Goal: Find specific page/section: Find specific page/section

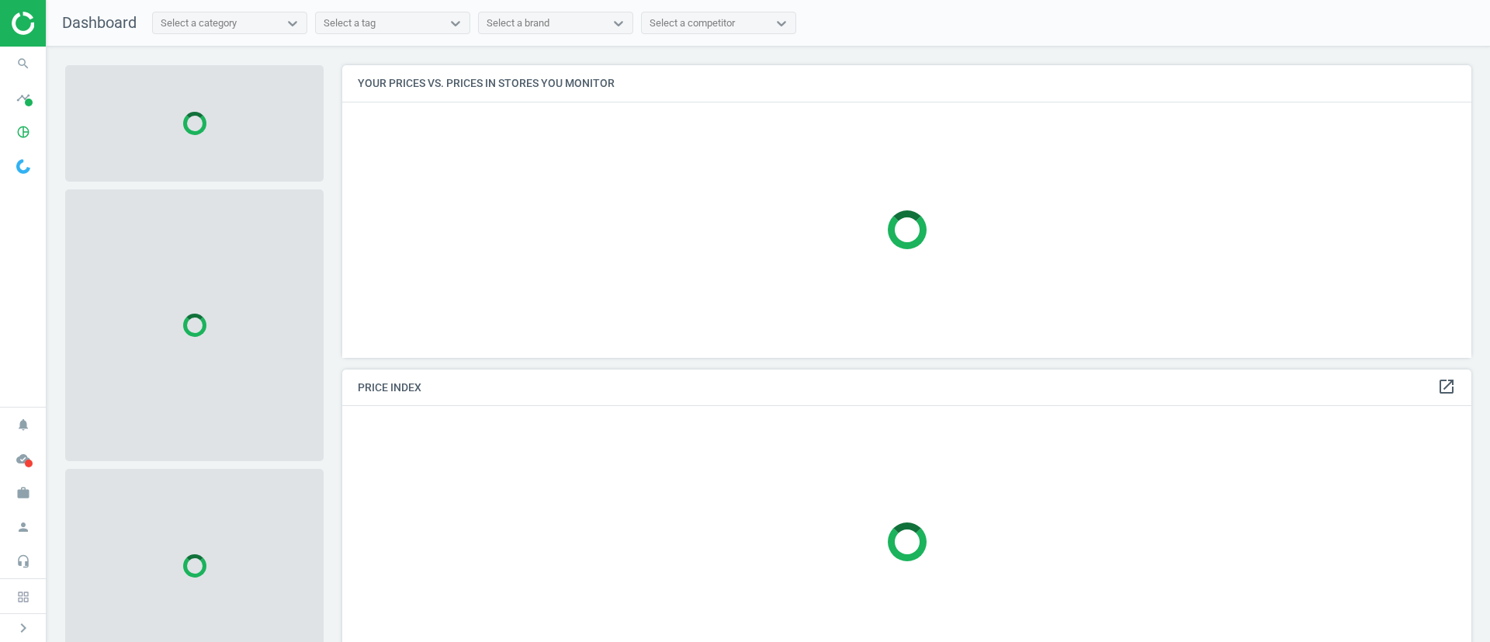
scroll to position [328, 1148]
click at [21, 128] on icon "pie_chart_outlined" at bounding box center [23, 131] width 29 height 29
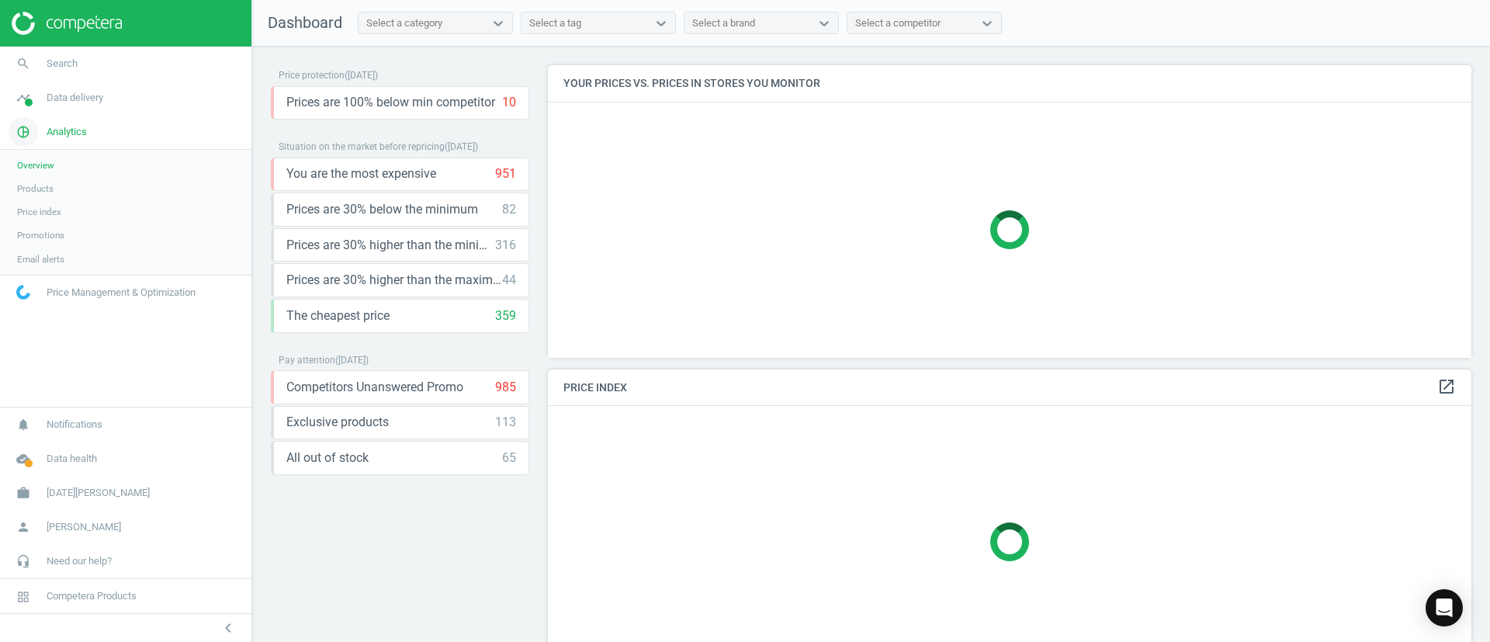
scroll to position [328, 942]
click at [36, 189] on span "Products" at bounding box center [35, 188] width 36 height 12
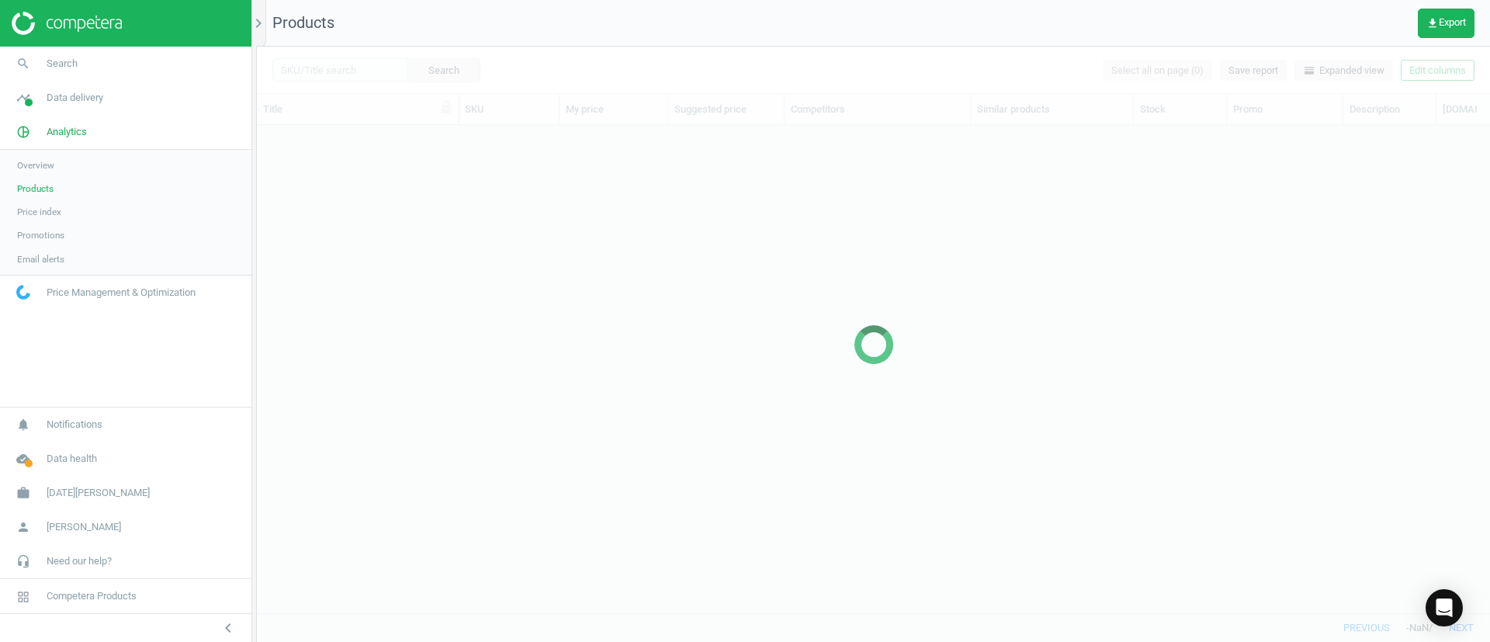
scroll to position [452, 1216]
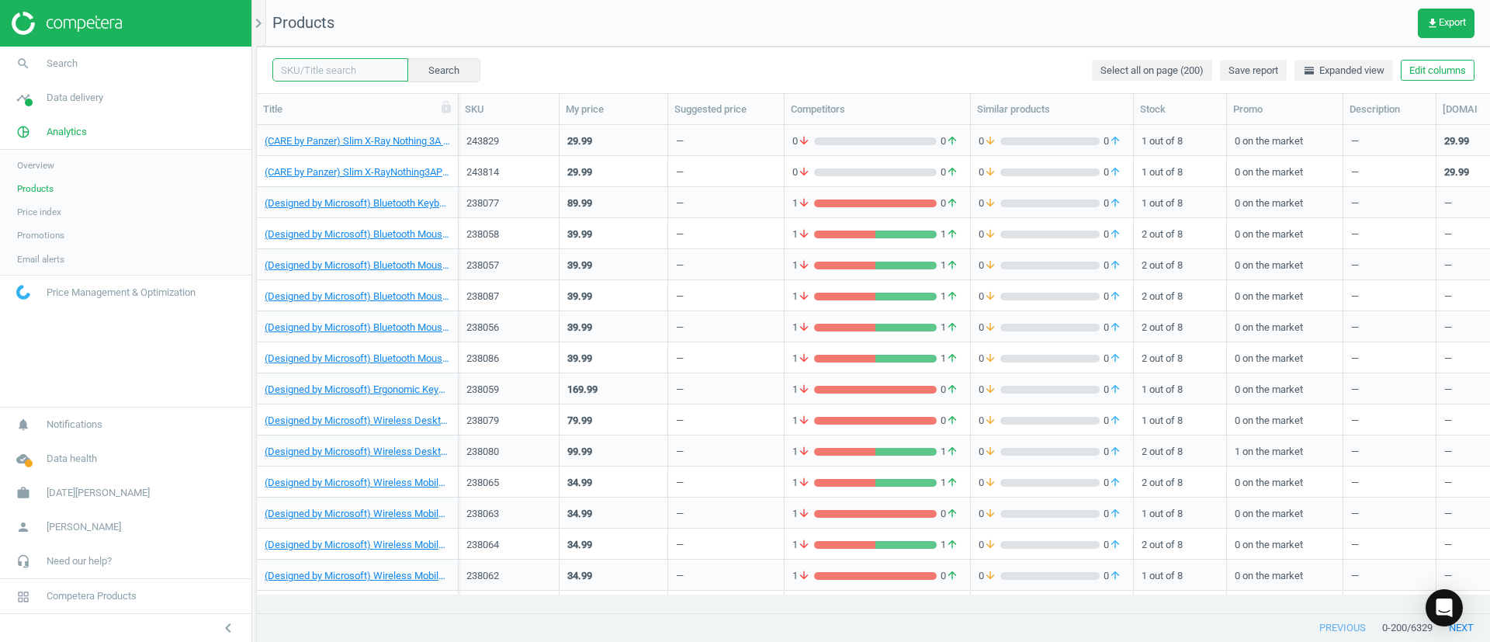
click at [366, 72] on input "text" at bounding box center [340, 69] width 136 height 23
paste input "243003"
type input "243003"
click at [428, 74] on button "Search" at bounding box center [444, 69] width 73 height 23
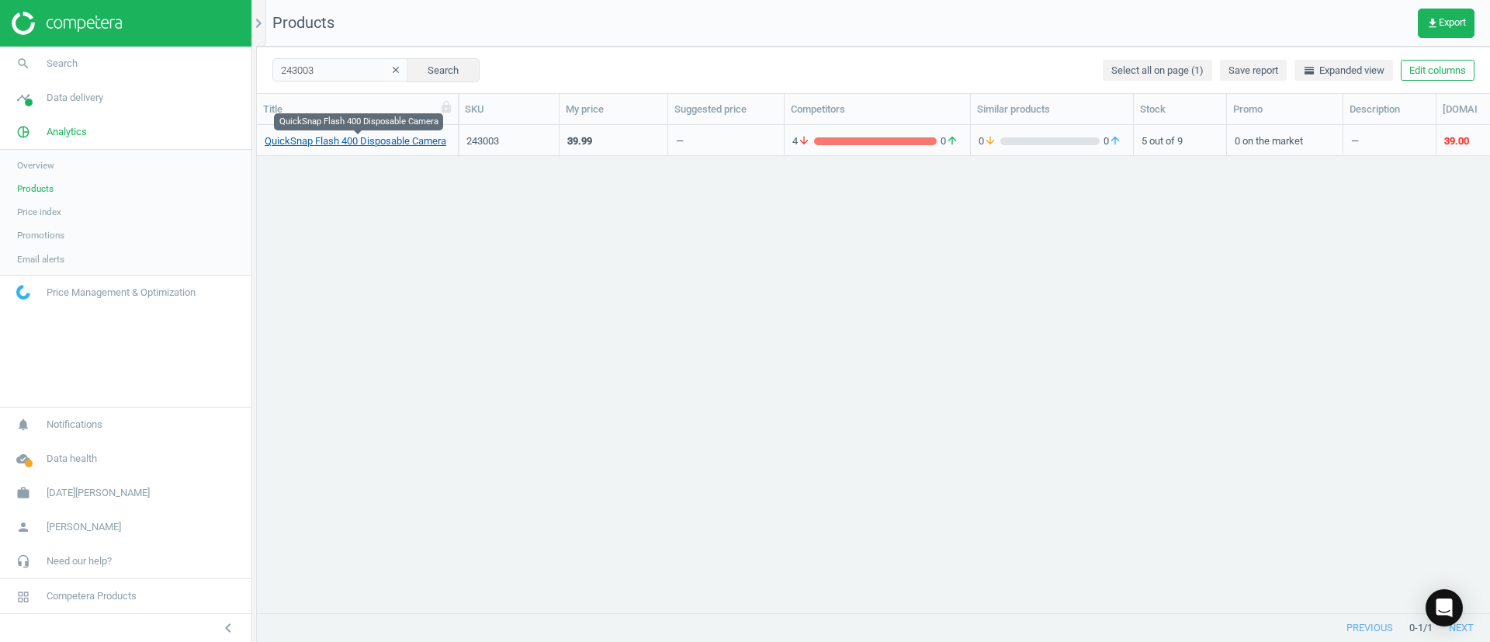
click at [372, 144] on link "QuickSnap Flash 400 Disposable Camera" at bounding box center [356, 141] width 182 height 14
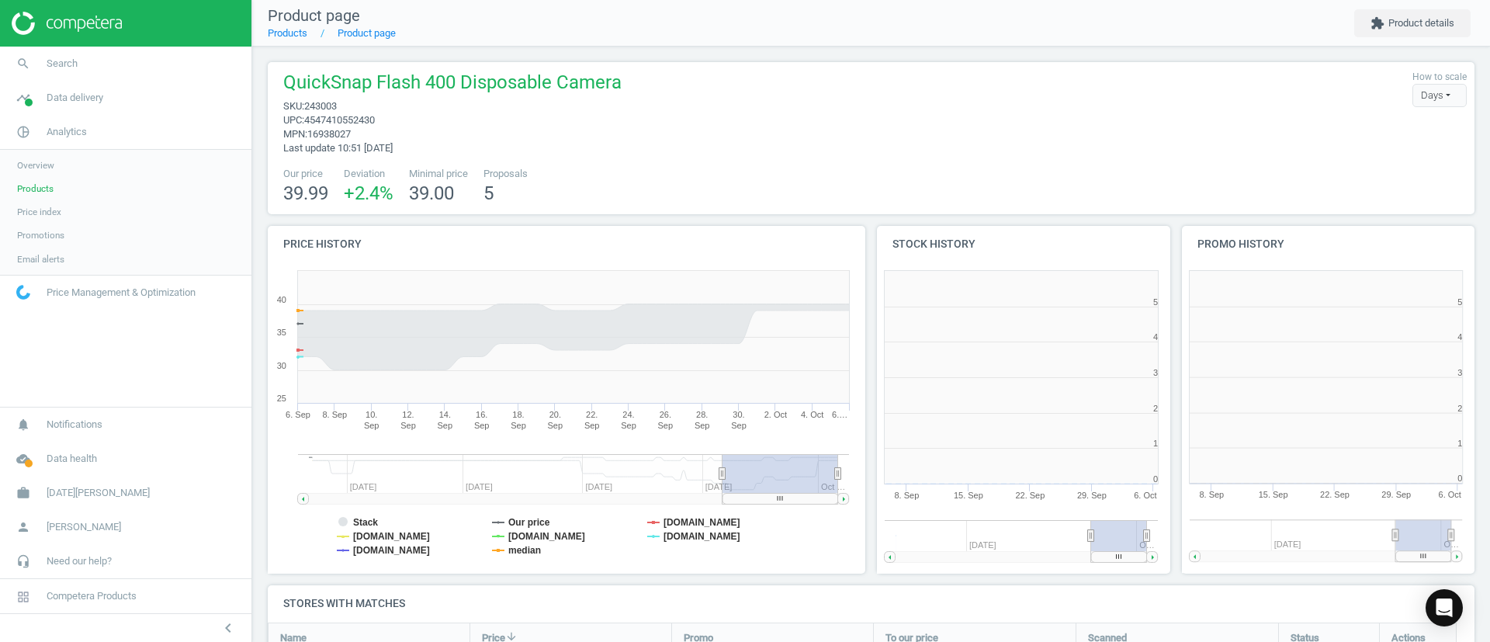
scroll to position [347, 325]
